Goal: Transaction & Acquisition: Purchase product/service

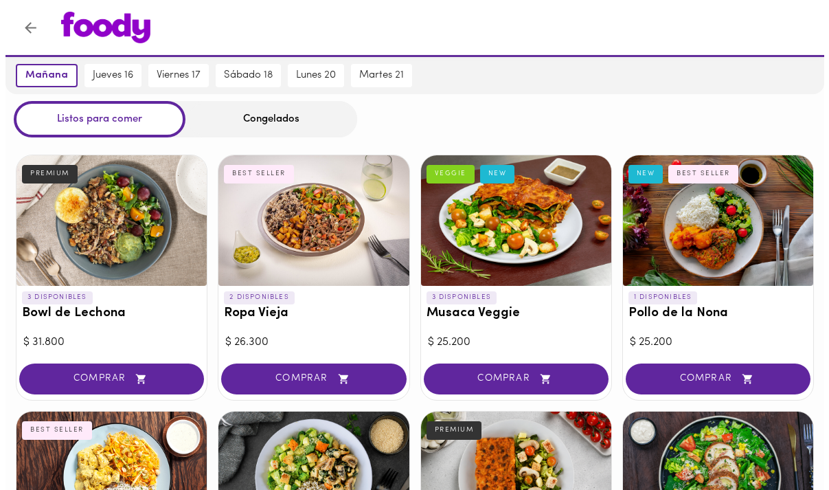
scroll to position [95, 0]
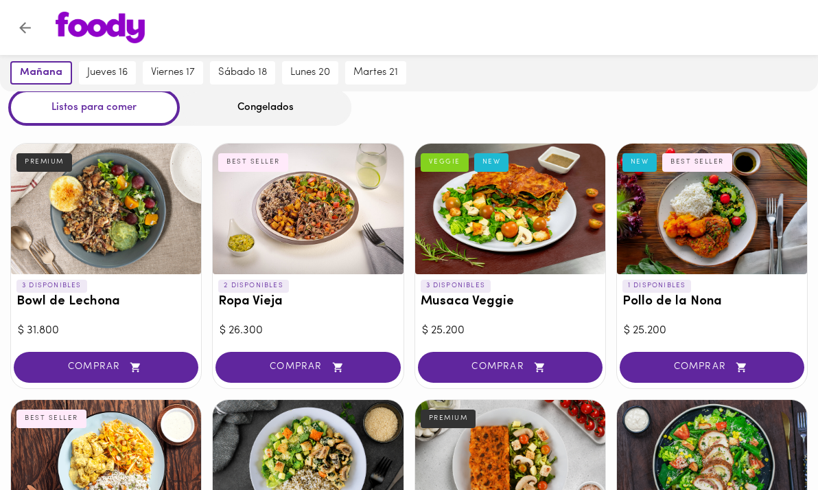
click at [271, 232] on div at bounding box center [308, 209] width 190 height 130
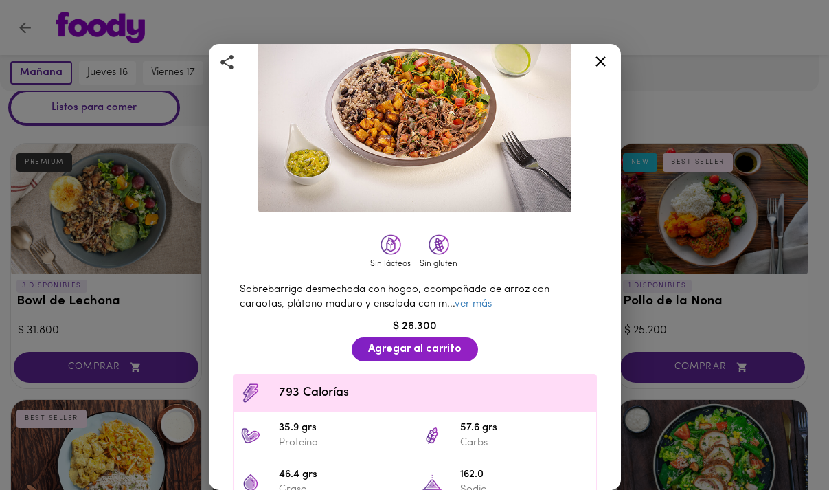
scroll to position [183, 0]
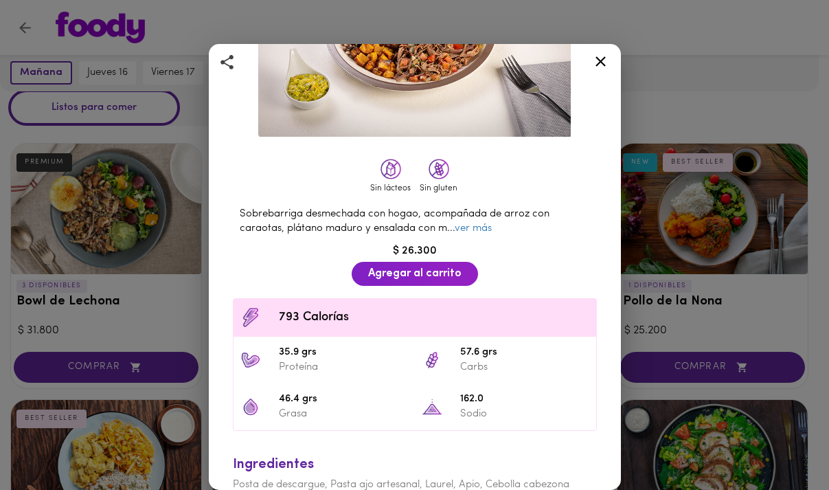
click at [603, 64] on icon at bounding box center [600, 61] width 10 height 10
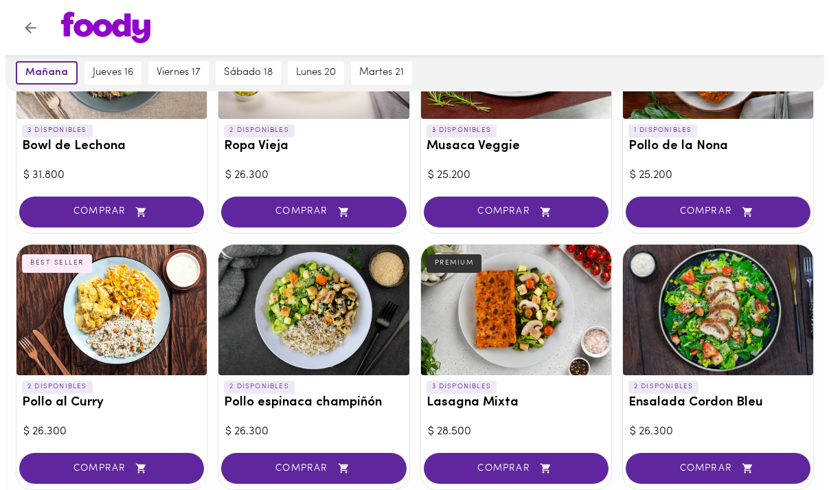
scroll to position [264, 0]
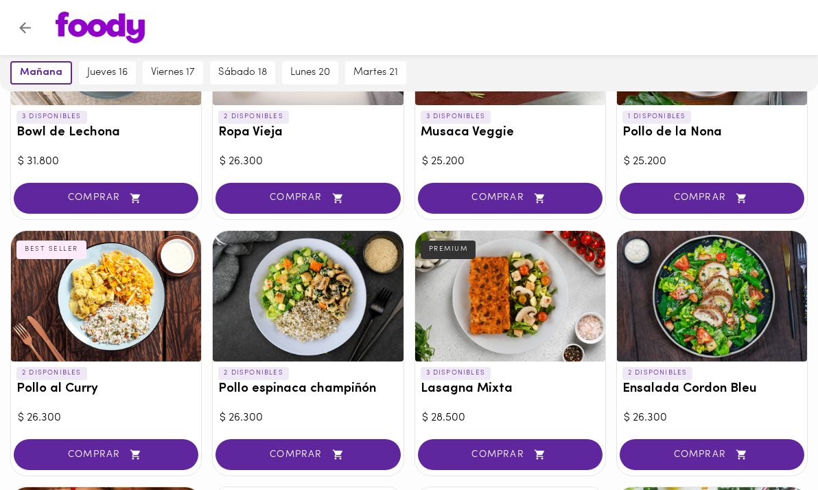
click at [130, 294] on div at bounding box center [106, 296] width 190 height 130
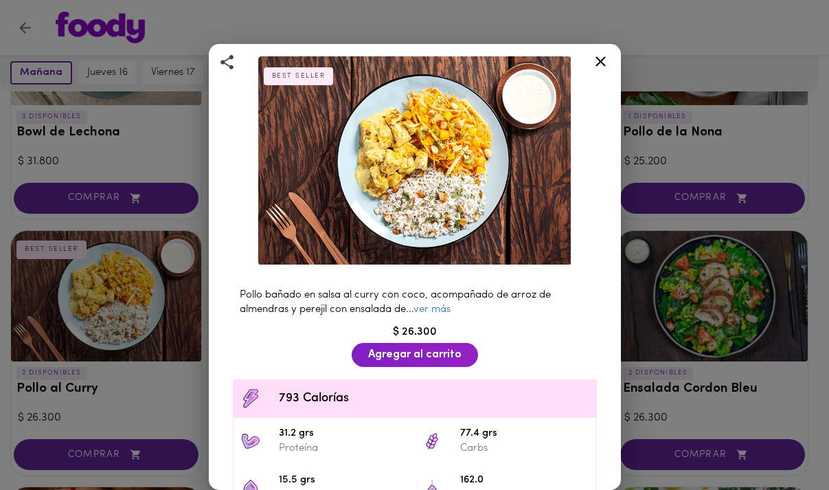
scroll to position [205, 0]
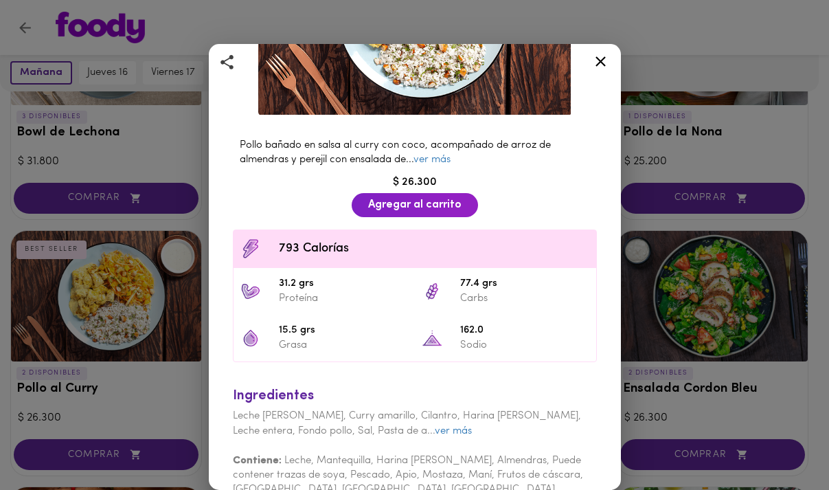
click at [606, 62] on icon at bounding box center [600, 61] width 17 height 17
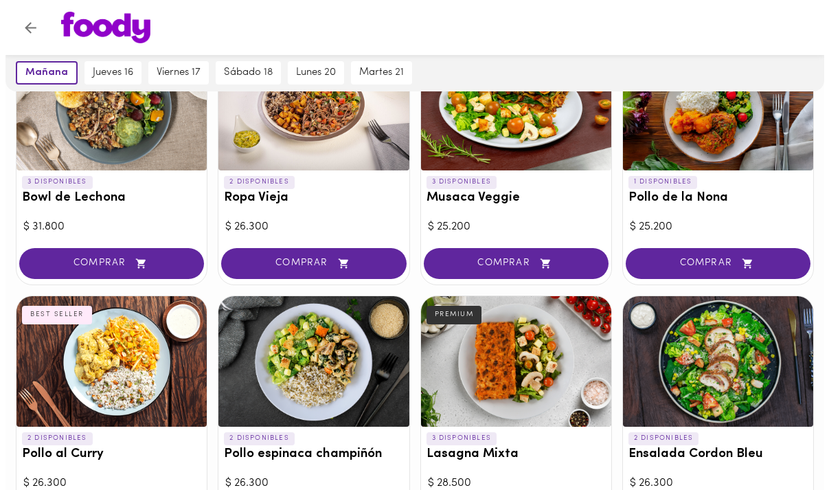
scroll to position [199, 0]
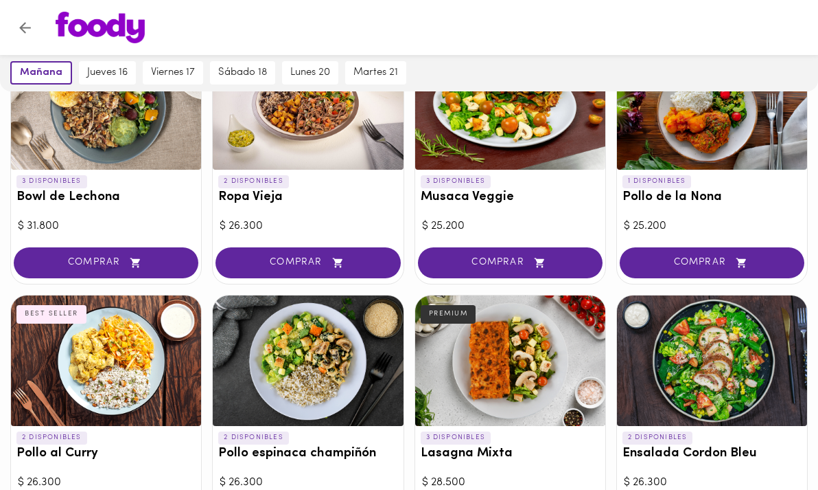
click at [136, 335] on div at bounding box center [106, 360] width 190 height 130
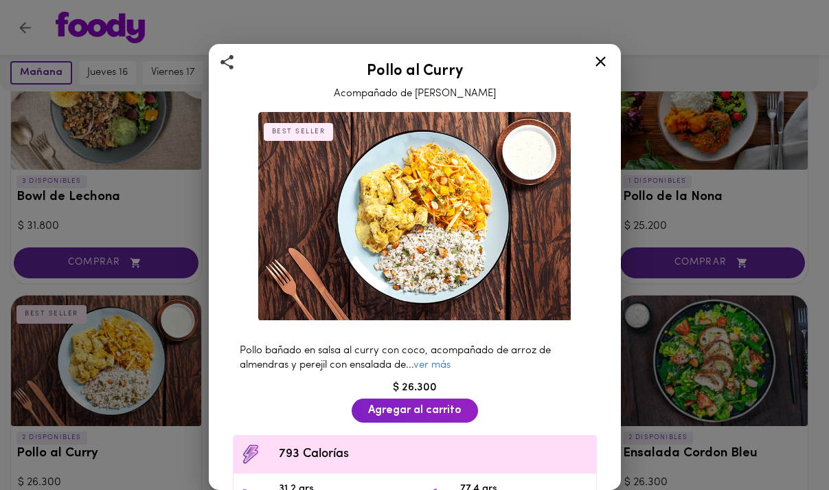
click at [601, 62] on icon at bounding box center [600, 61] width 10 height 10
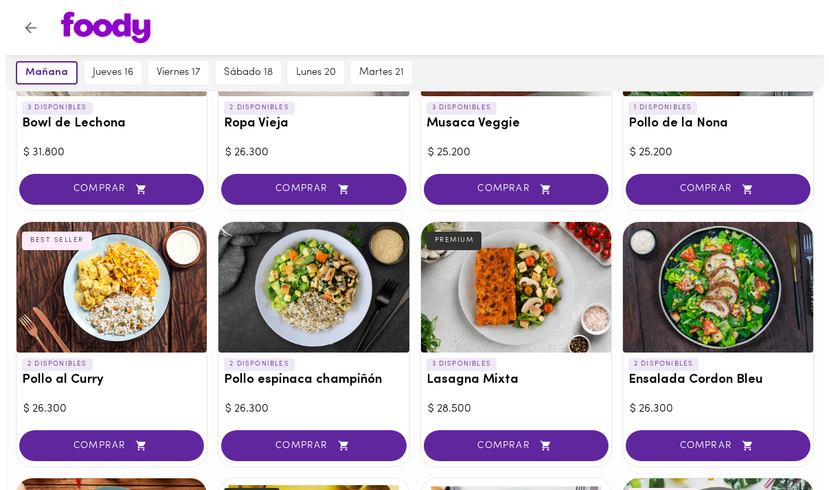
scroll to position [355, 0]
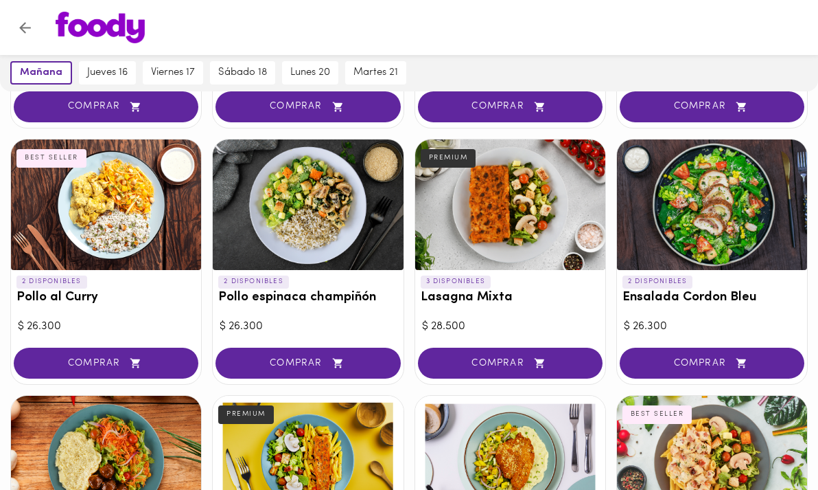
click at [561, 146] on div at bounding box center [510, 204] width 190 height 130
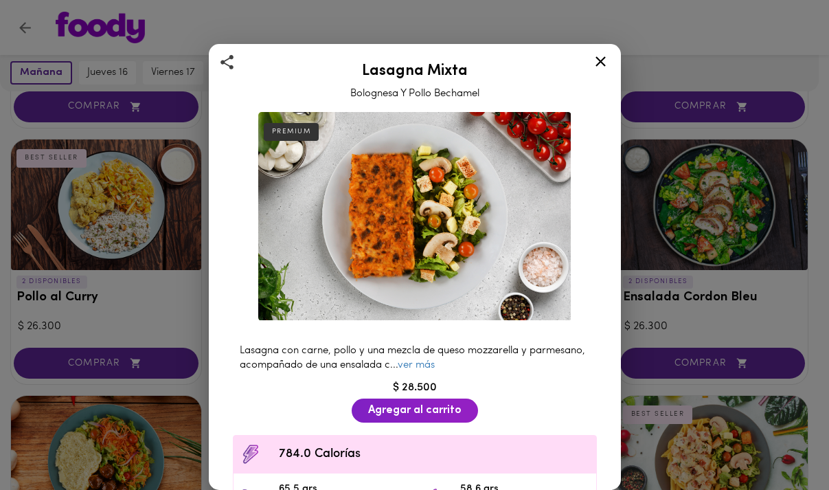
click at [600, 63] on icon at bounding box center [600, 61] width 17 height 17
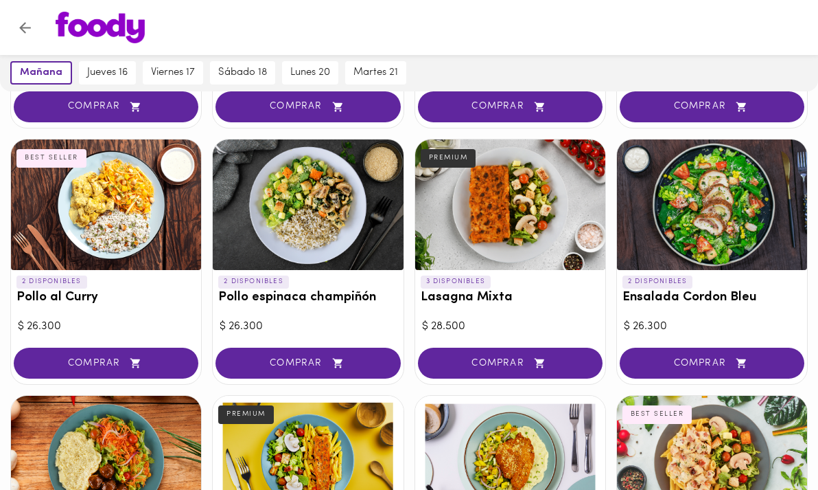
click at [313, 179] on div at bounding box center [308, 204] width 190 height 130
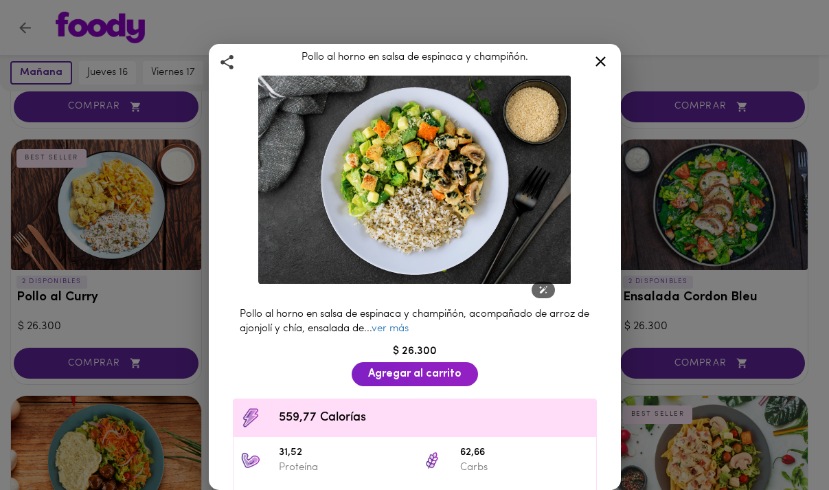
scroll to position [56, 0]
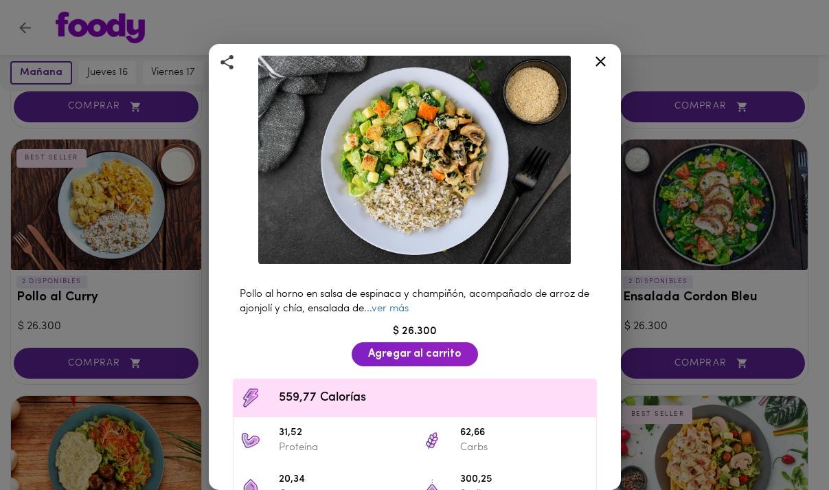
click at [601, 62] on icon at bounding box center [600, 61] width 10 height 10
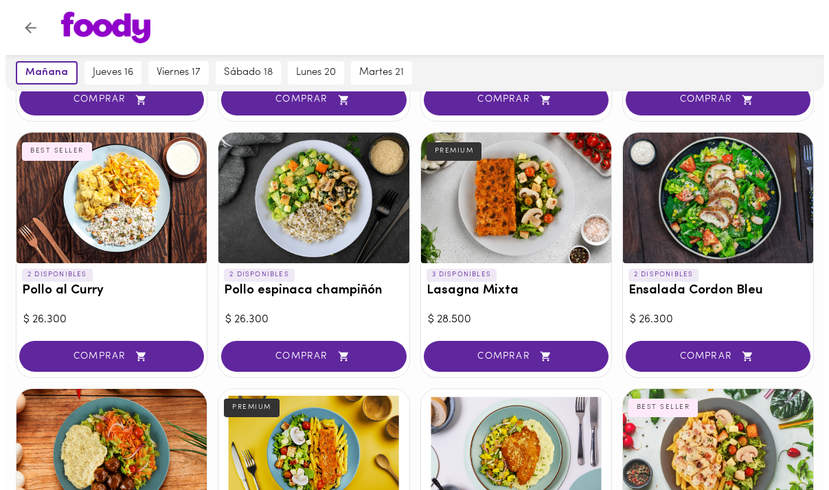
scroll to position [363, 0]
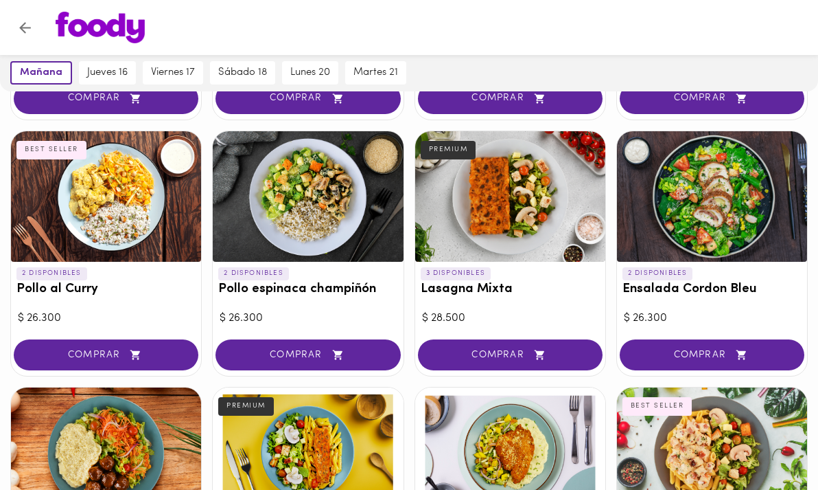
click at [748, 165] on div at bounding box center [712, 196] width 190 height 130
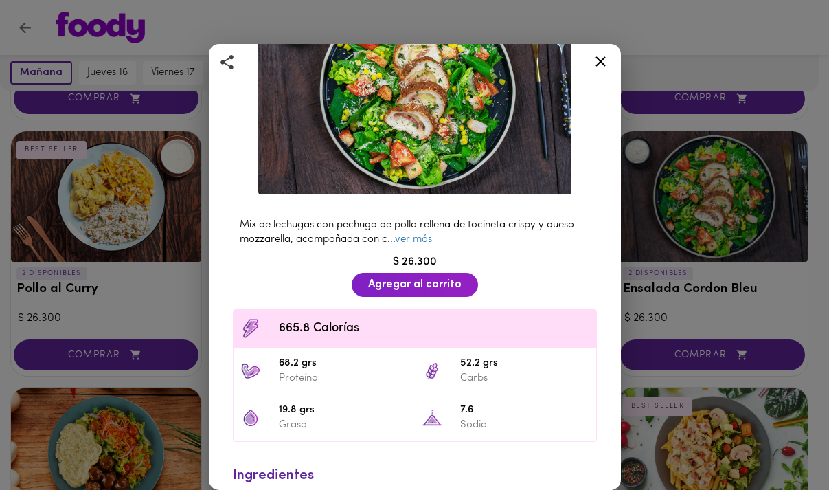
scroll to position [52, 0]
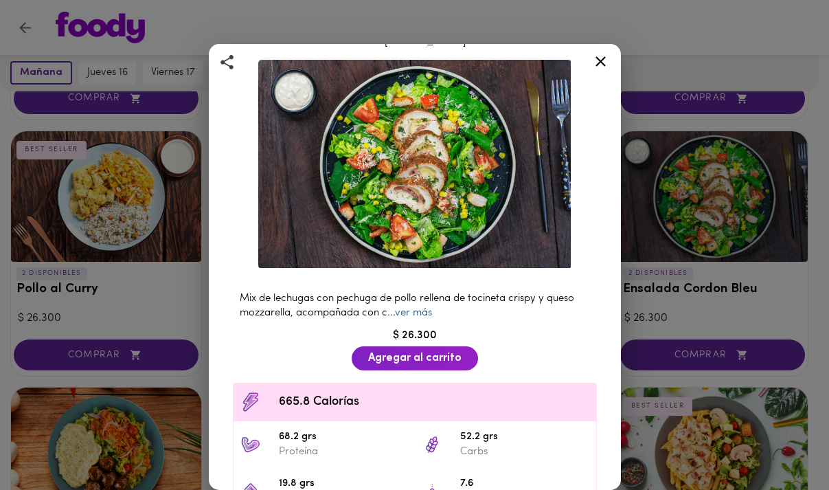
click at [419, 308] on link "ver más" at bounding box center [413, 313] width 37 height 10
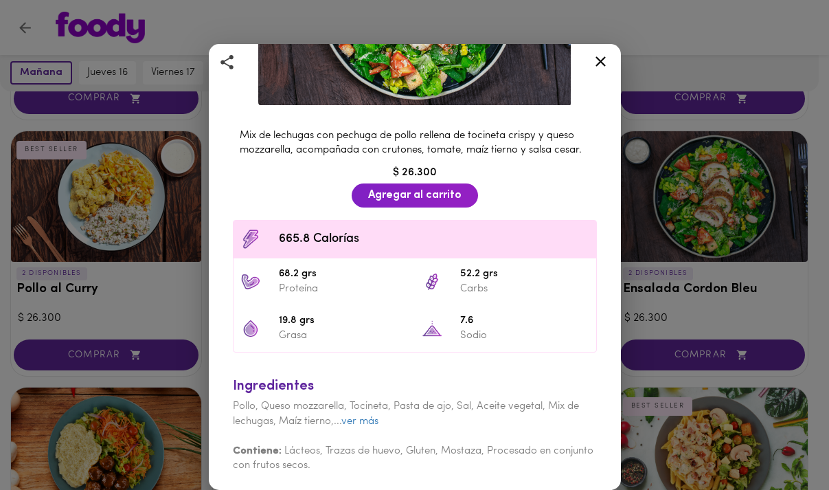
scroll to position [226, 0]
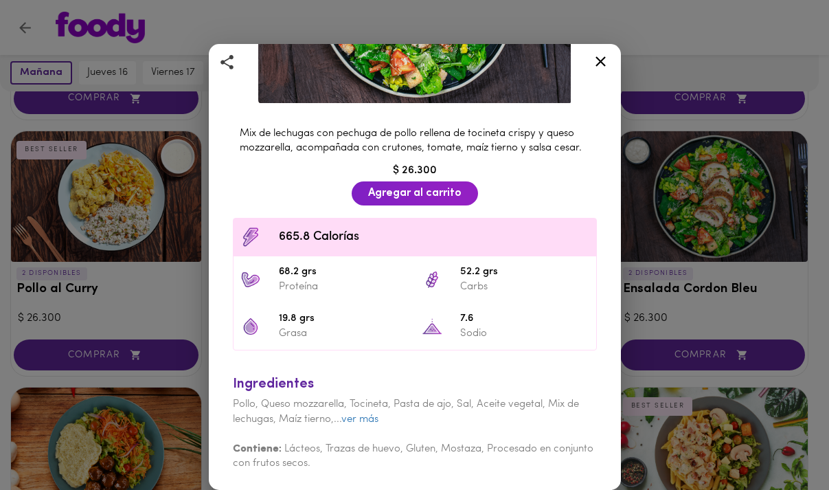
click at [612, 60] on div at bounding box center [601, 63] width 34 height 33
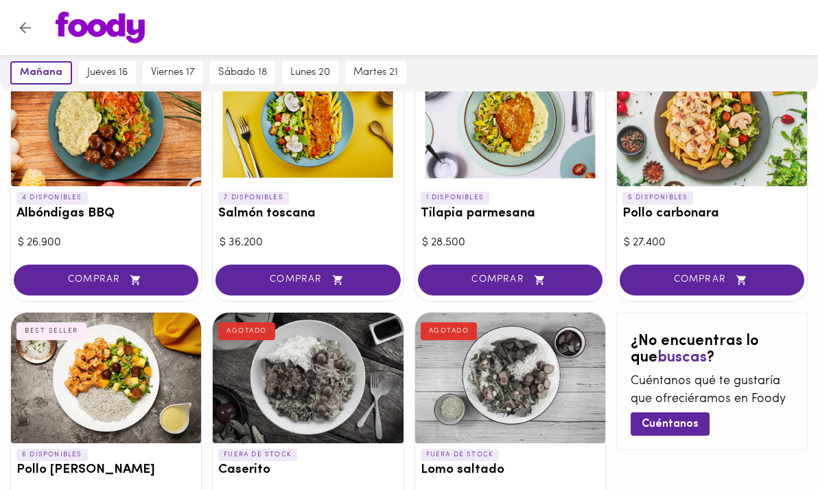
scroll to position [694, 0]
